Goal: Transaction & Acquisition: Download file/media

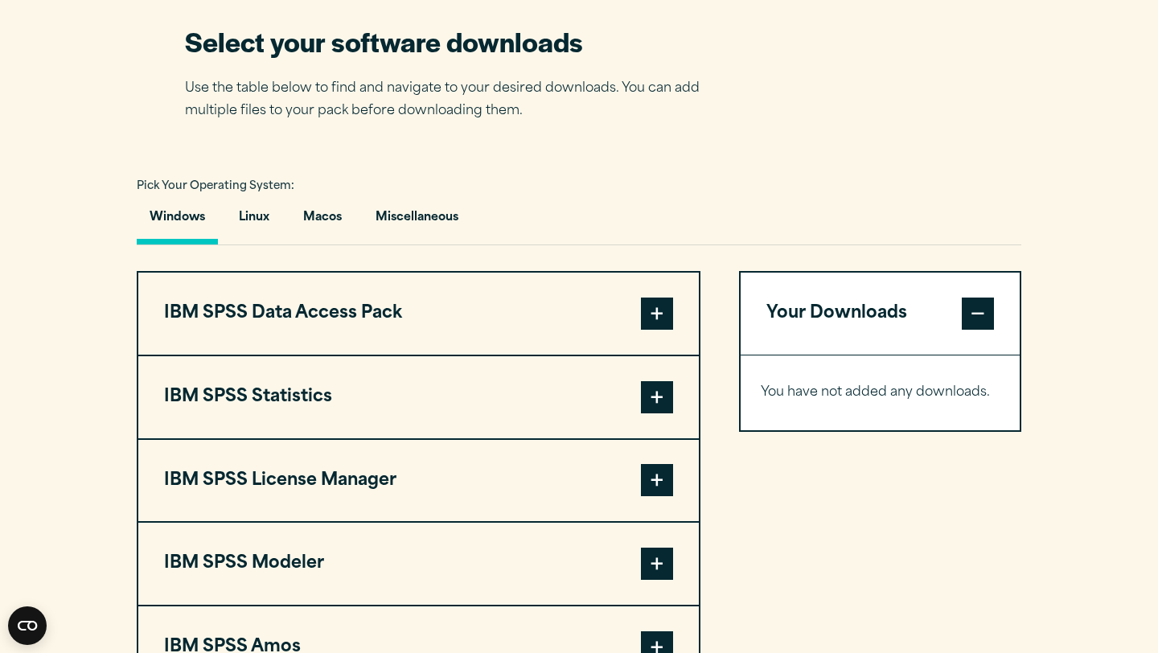
scroll to position [1058, 0]
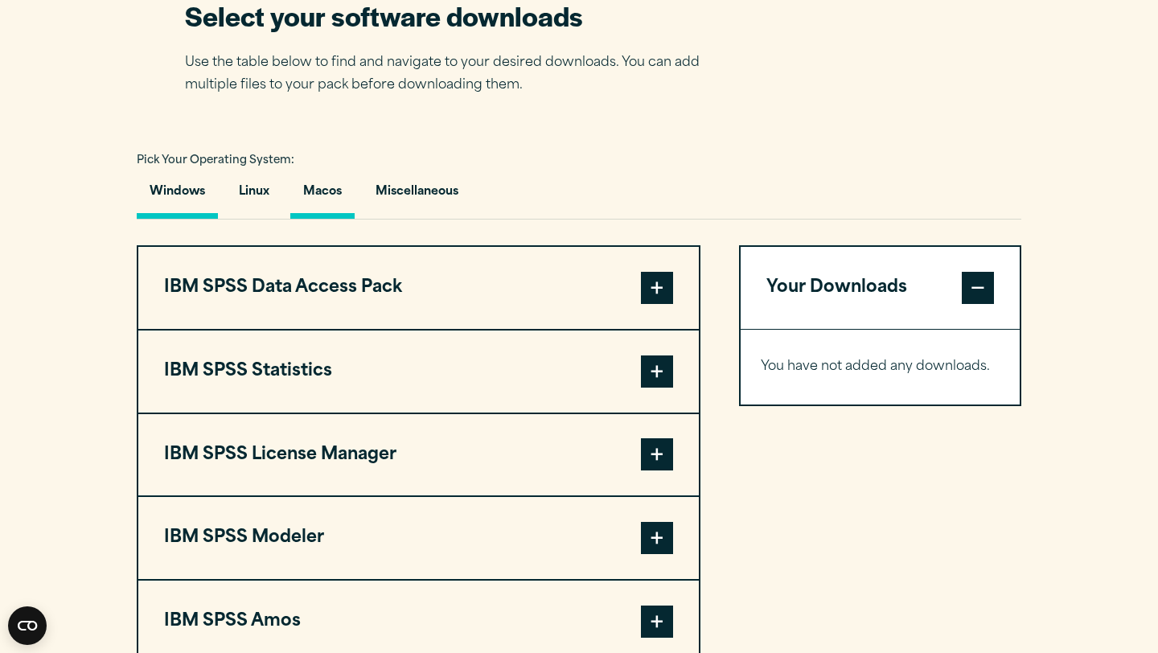
click at [326, 208] on button "Macos" at bounding box center [322, 196] width 64 height 46
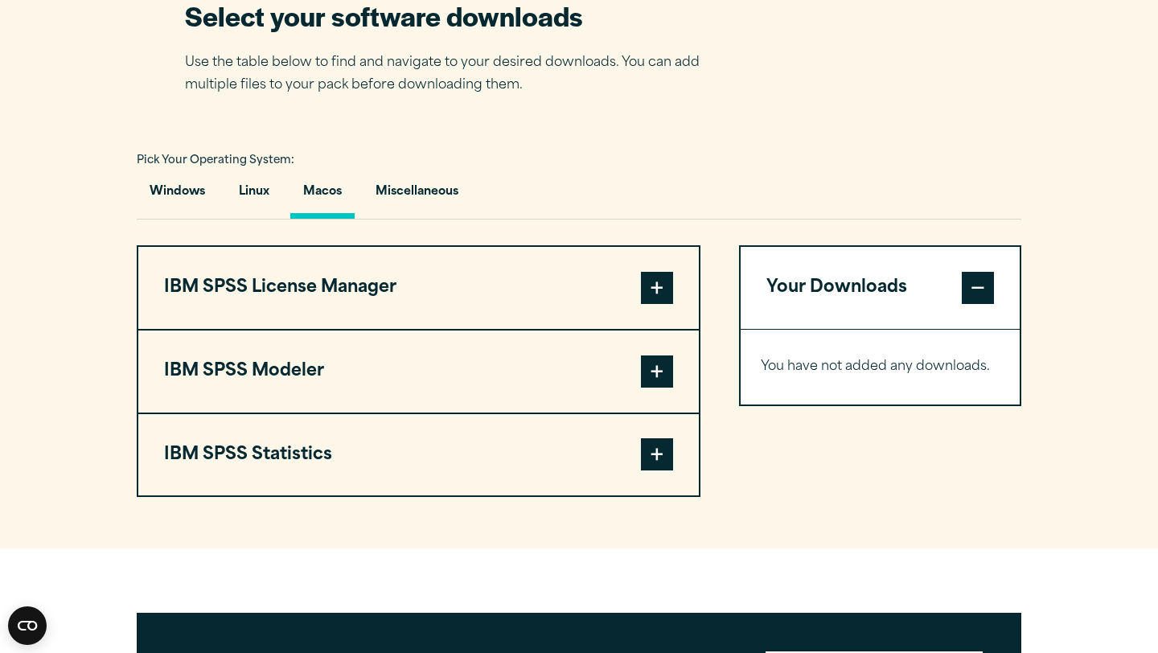
click at [623, 385] on button "IBM SPSS Modeler" at bounding box center [418, 372] width 561 height 82
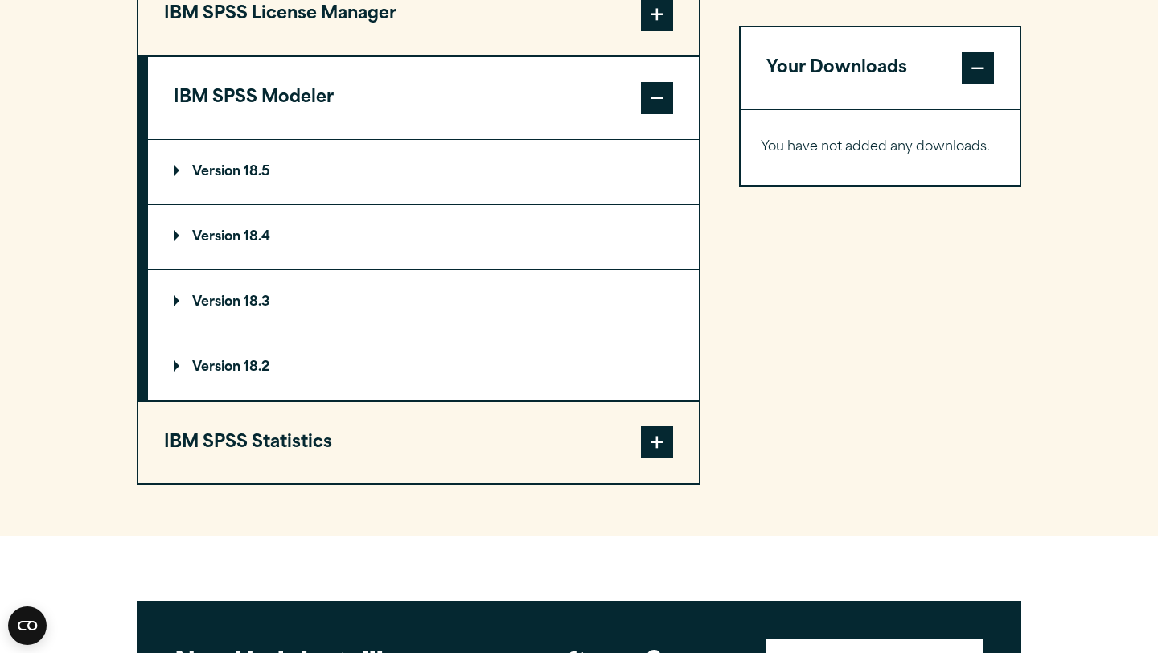
scroll to position [1335, 0]
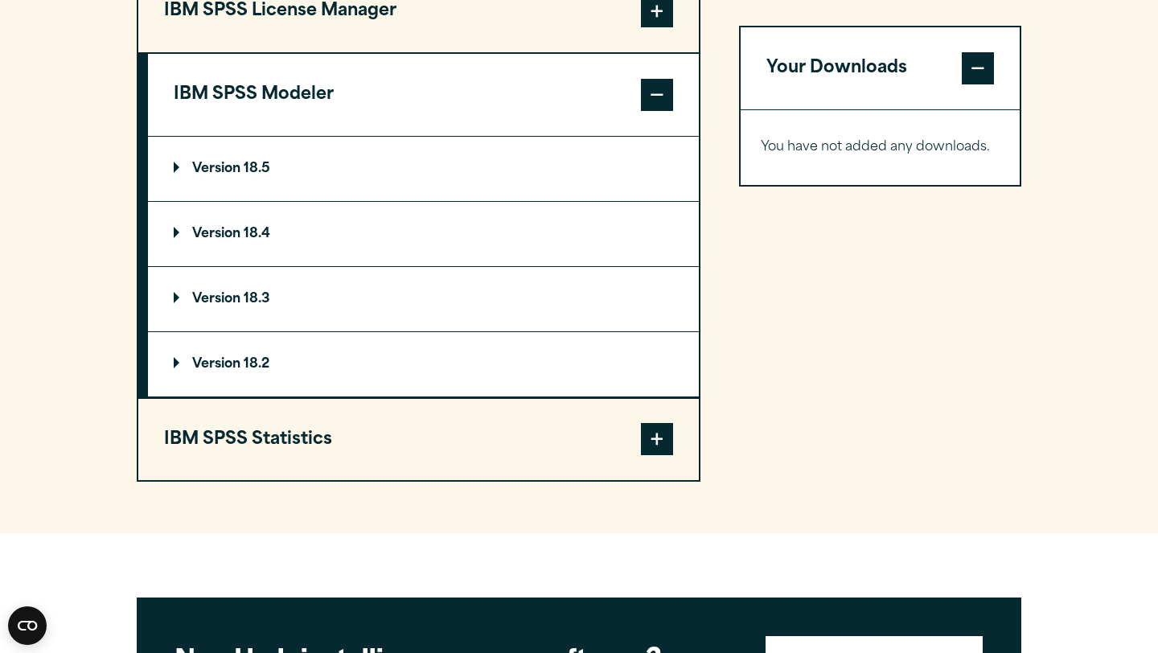
click at [534, 454] on button "IBM SPSS Statistics" at bounding box center [418, 440] width 561 height 82
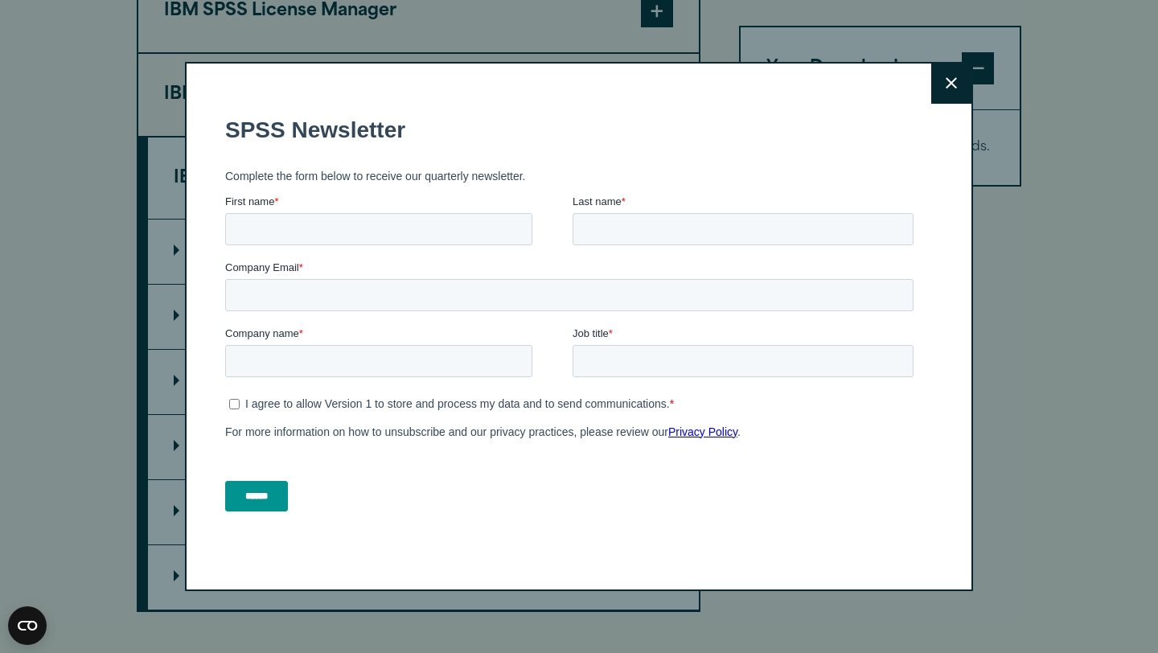
click at [961, 82] on button "Close" at bounding box center [952, 84] width 40 height 40
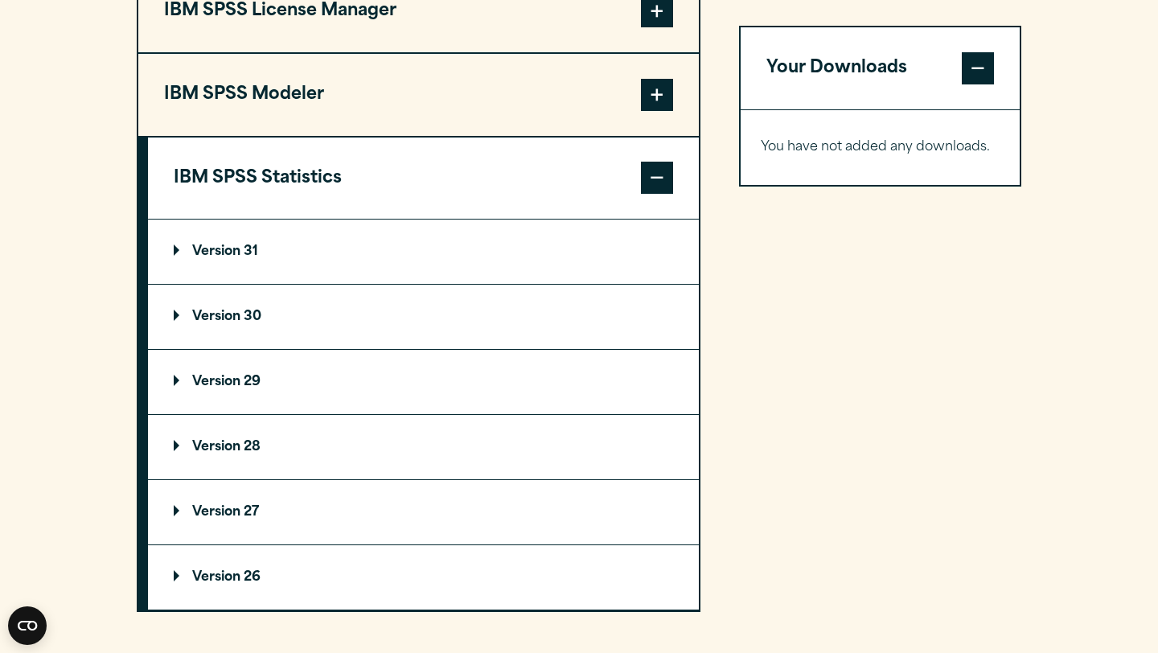
click at [228, 323] on p "Version 30" at bounding box center [218, 317] width 88 height 13
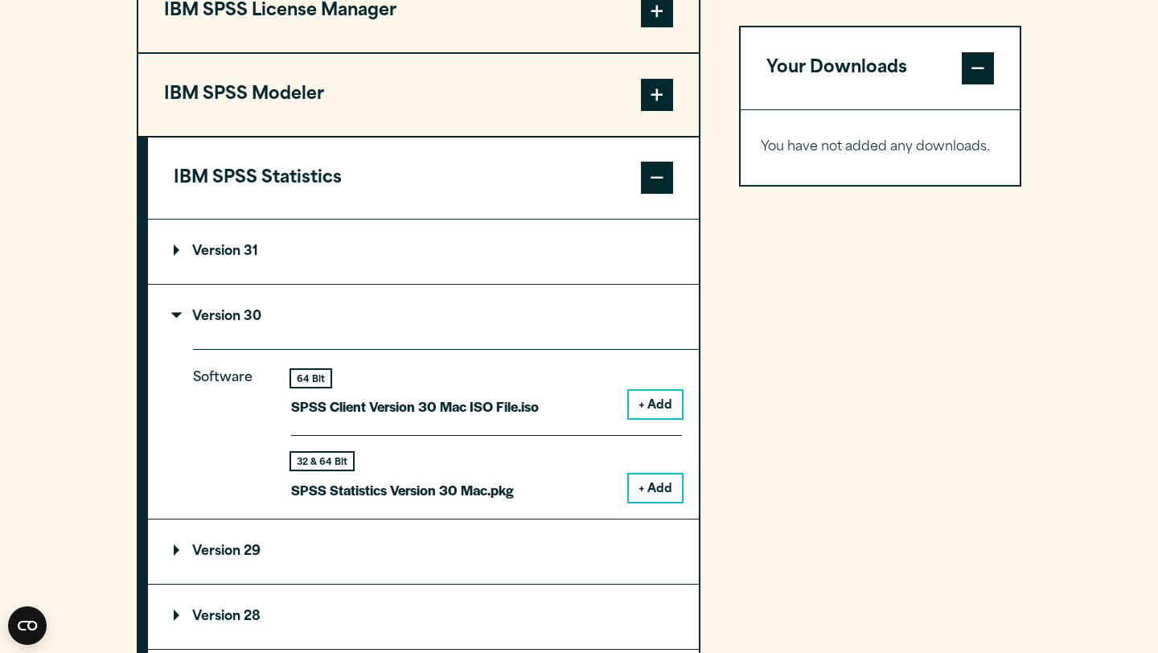
click at [654, 490] on button "+ Add" at bounding box center [655, 488] width 53 height 27
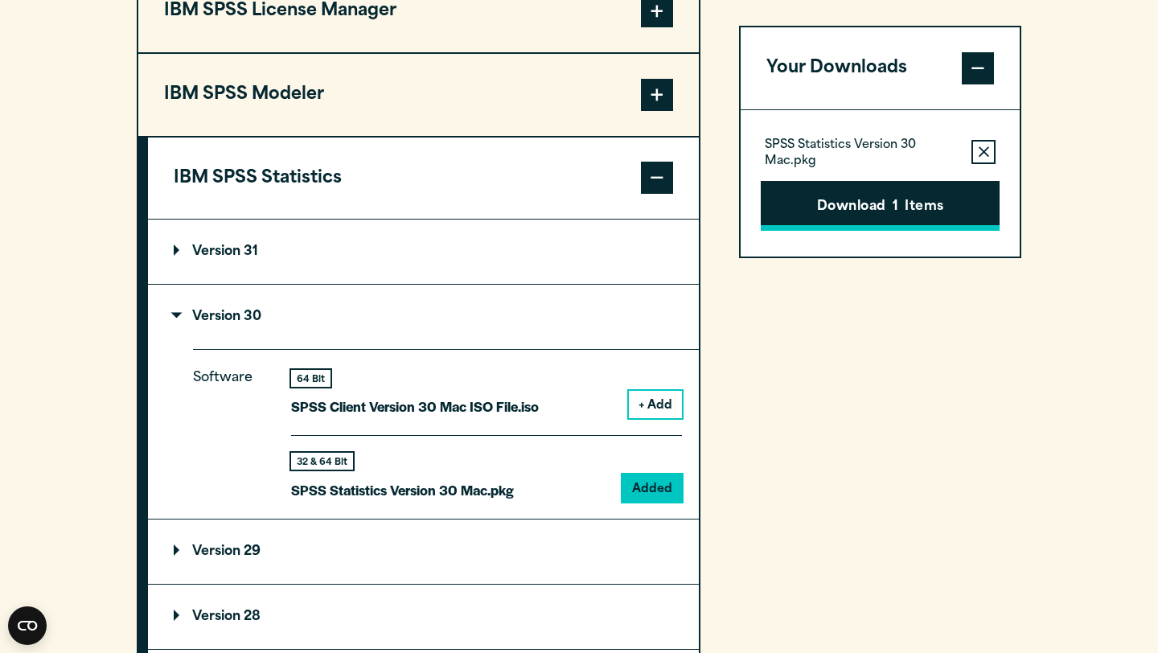
click at [886, 208] on button "Download 1 Items" at bounding box center [880, 206] width 239 height 50
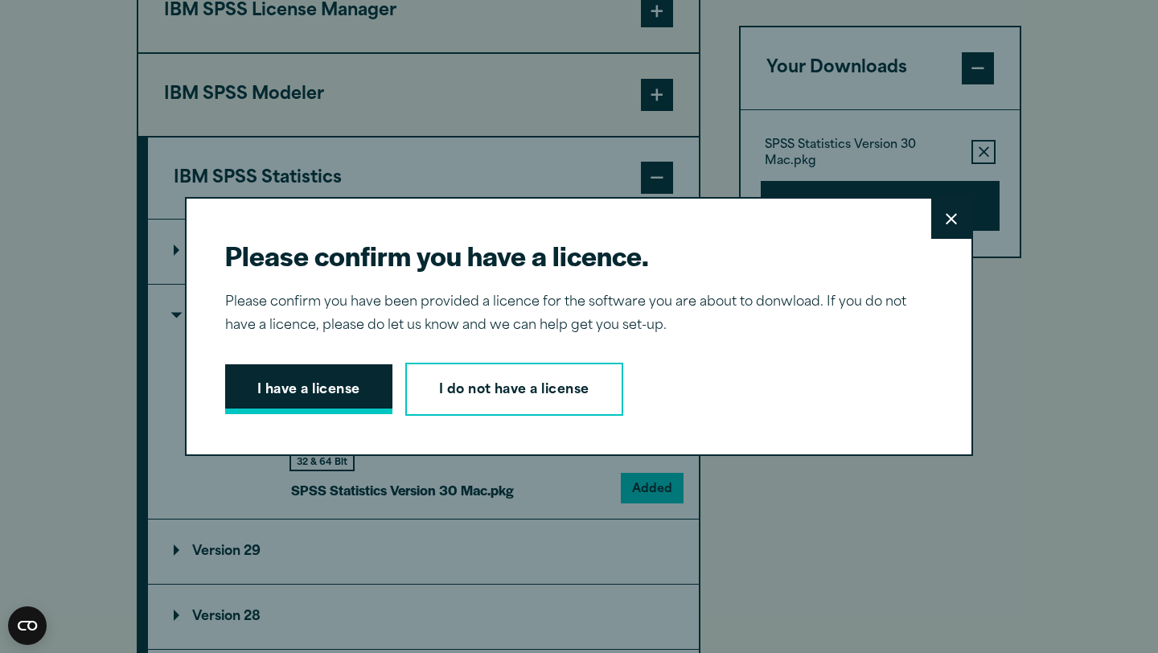
click at [298, 387] on button "I have a license" at bounding box center [308, 389] width 167 height 50
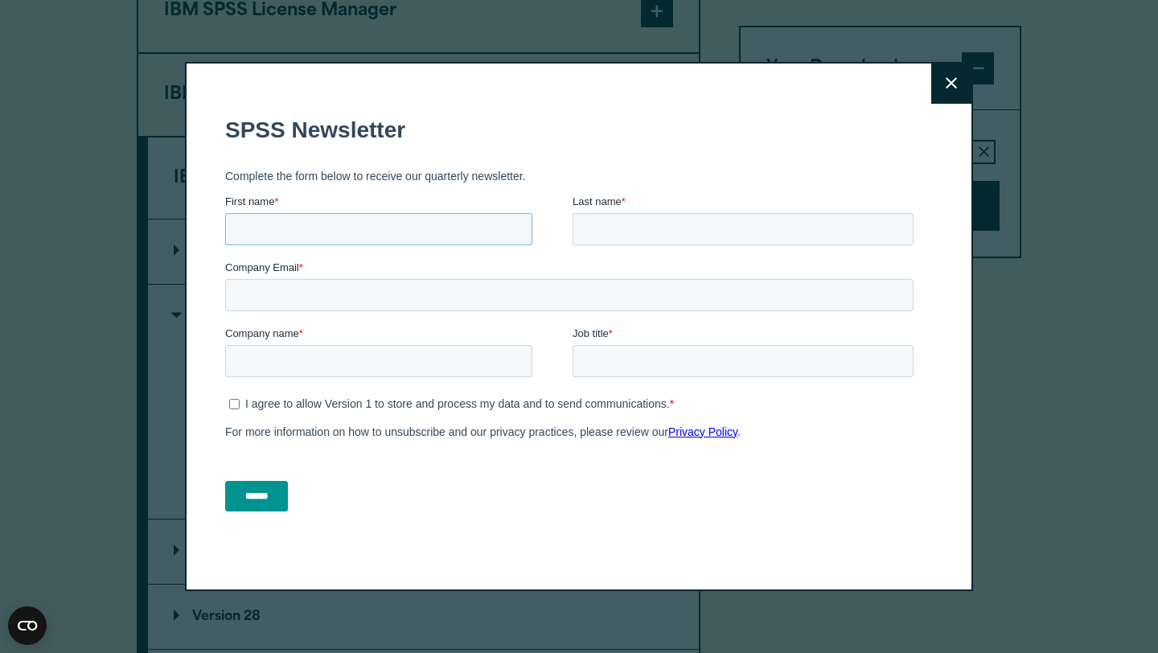
click at [383, 220] on input "First name *" at bounding box center [378, 228] width 307 height 32
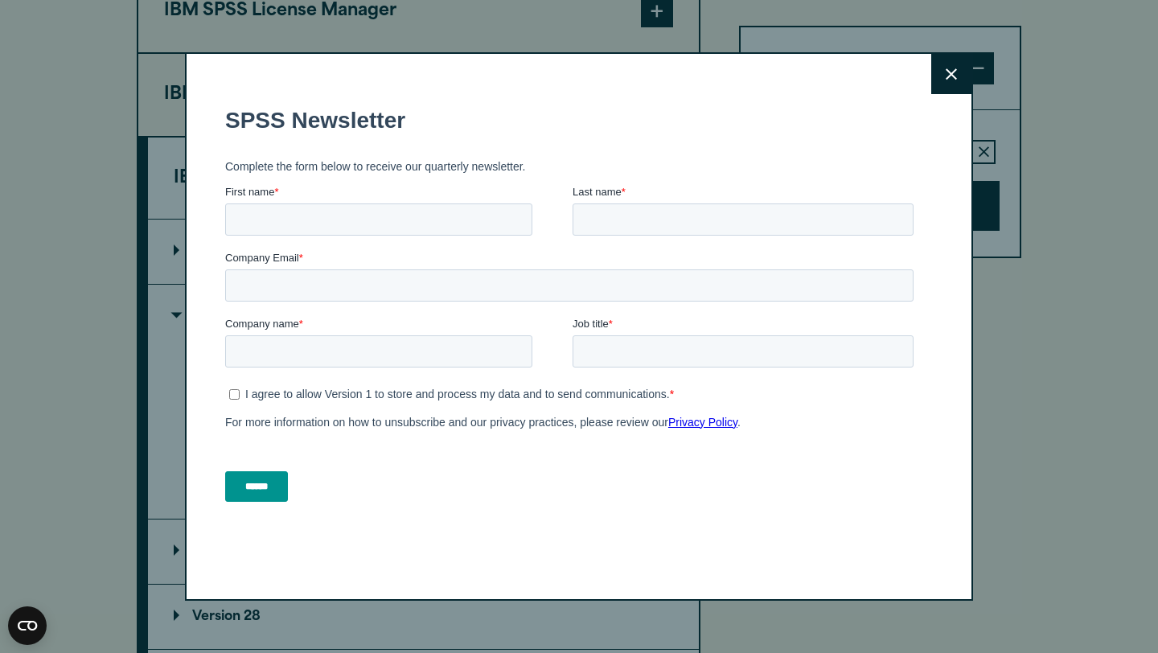
click at [948, 97] on div "Close" at bounding box center [579, 326] width 788 height 548
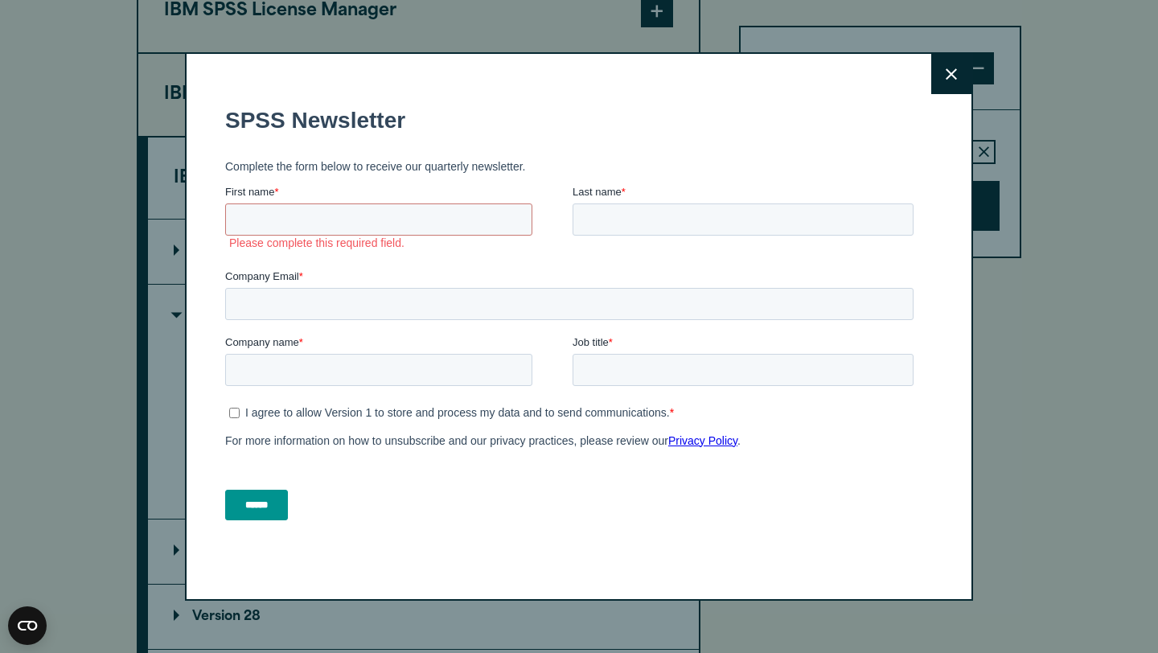
click at [948, 97] on div "Close" at bounding box center [579, 326] width 788 height 548
click at [955, 71] on icon at bounding box center [951, 73] width 11 height 11
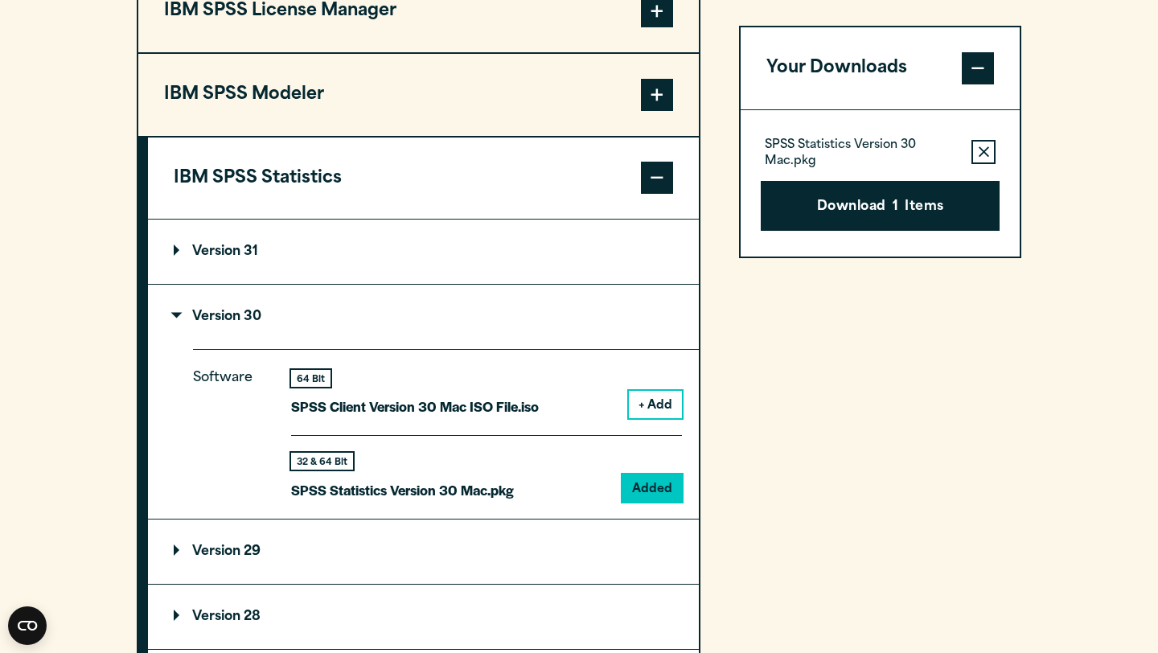
click at [1093, 213] on section "Select your software downloads Use the table below to find and navigate to your…" at bounding box center [579, 251] width 1158 height 1164
click at [911, 220] on button "Download 1 Items" at bounding box center [880, 206] width 239 height 50
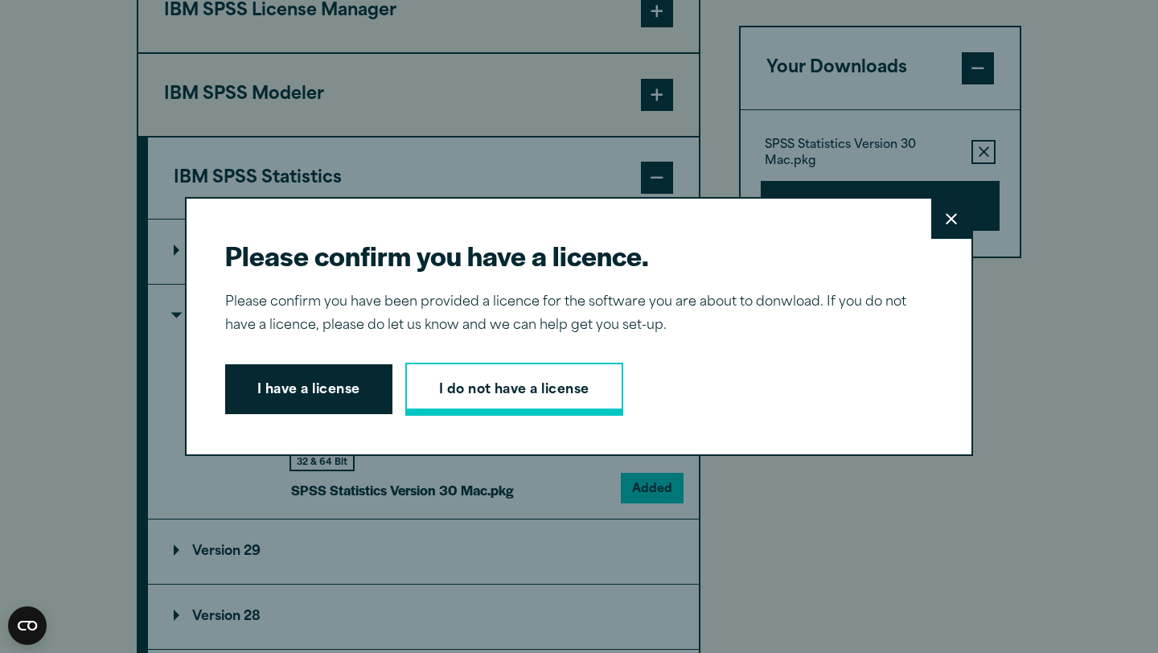
click at [496, 400] on link "I do not have a license" at bounding box center [514, 389] width 218 height 53
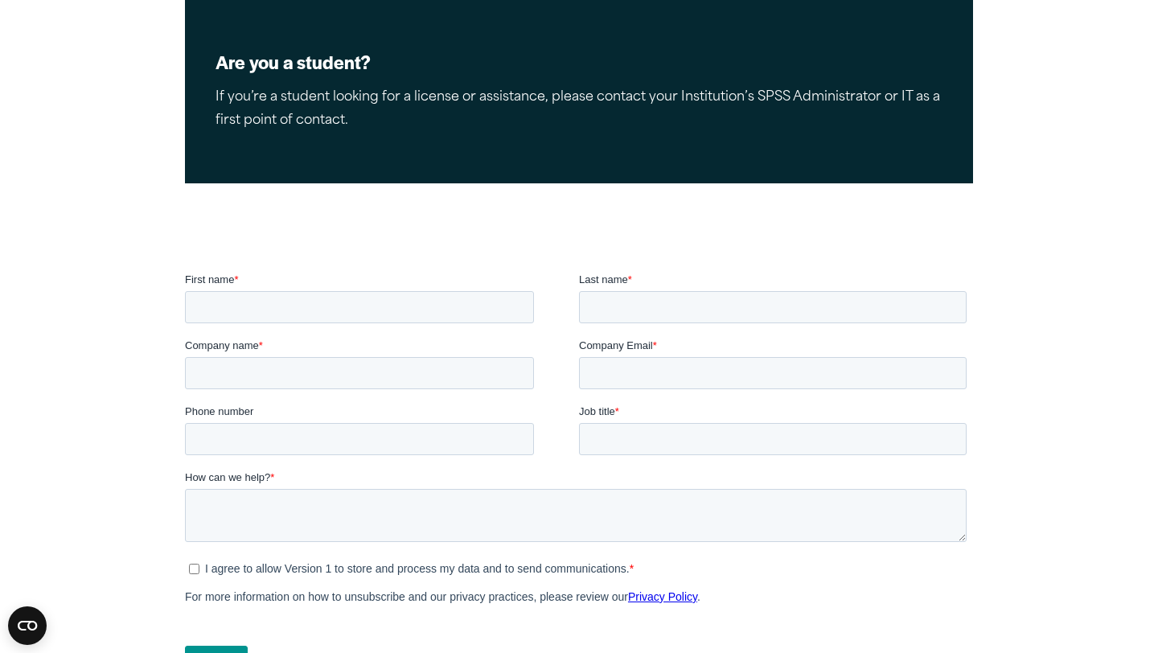
scroll to position [314, 0]
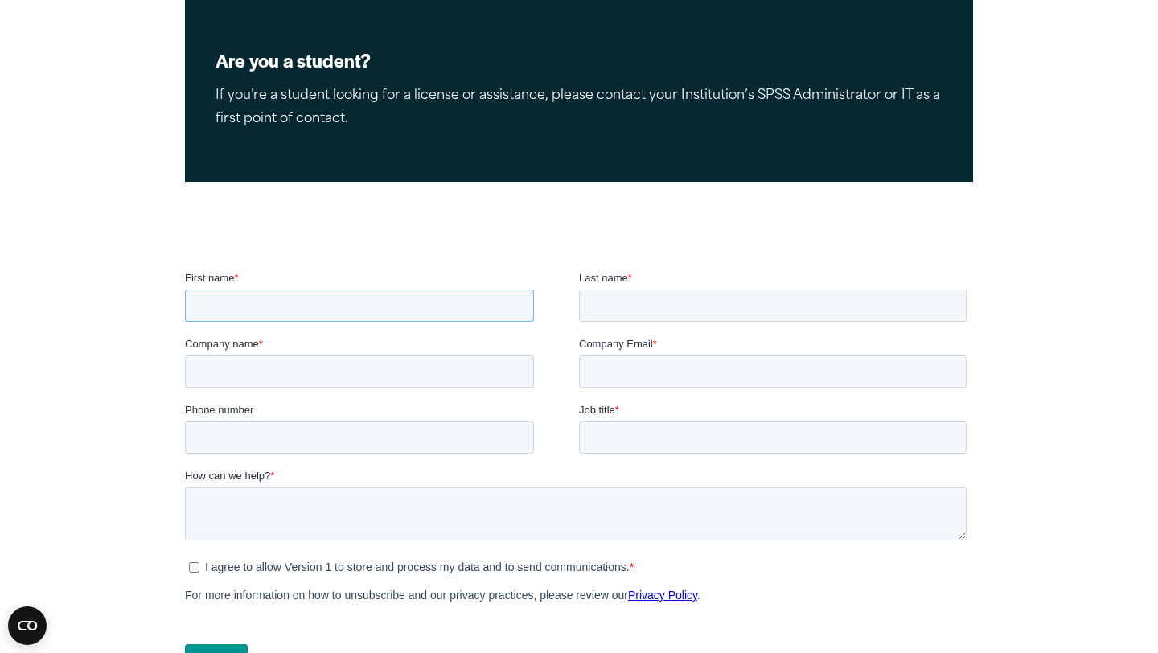
click at [319, 310] on input "First name *" at bounding box center [359, 306] width 349 height 32
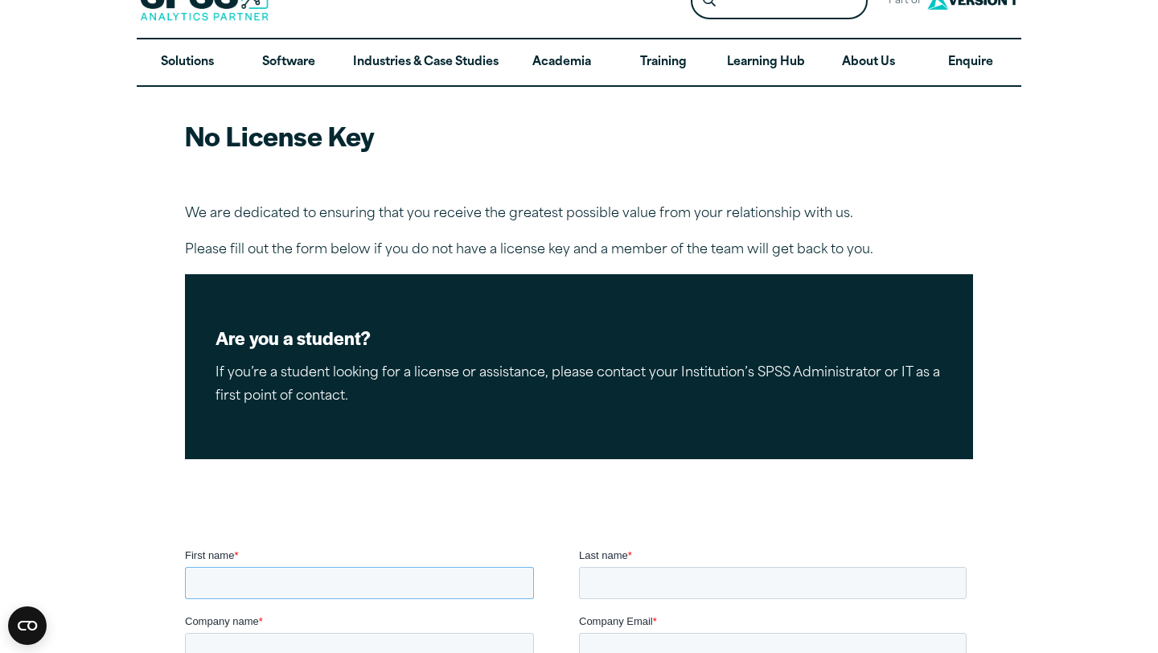
scroll to position [0, 0]
